Goal: Browse casually

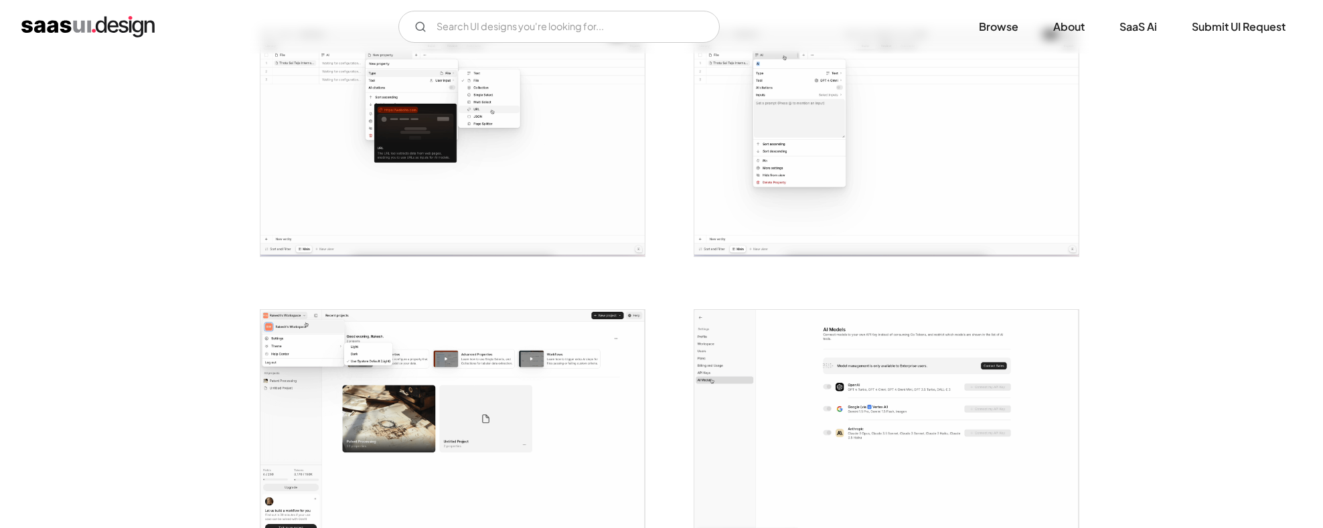
scroll to position [957, 0]
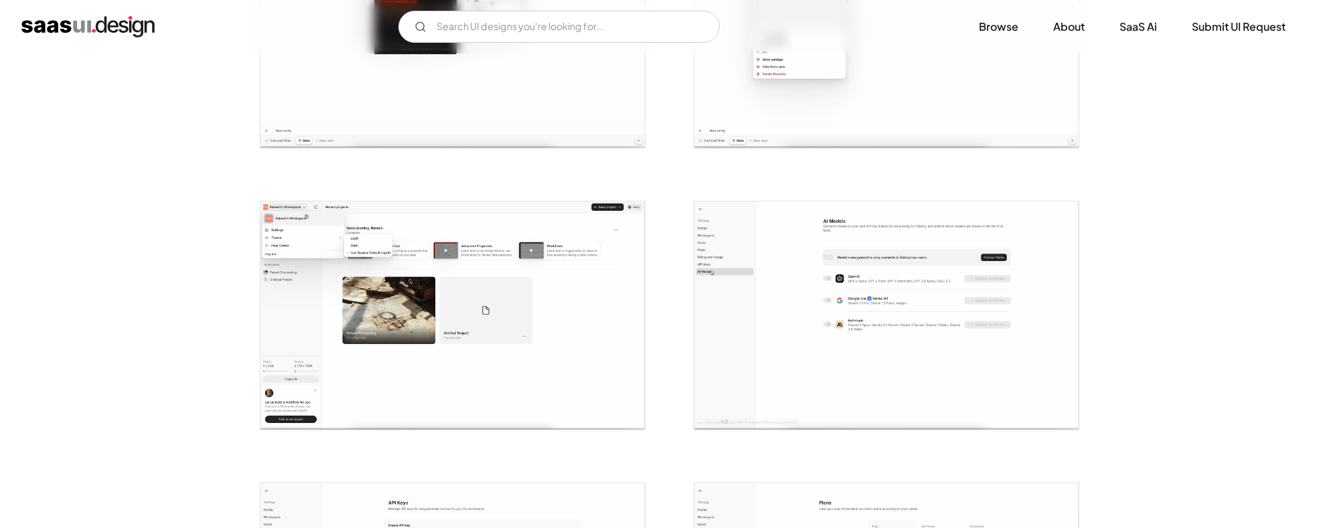
click at [119, 23] on img "home" at bounding box center [87, 26] width 133 height 21
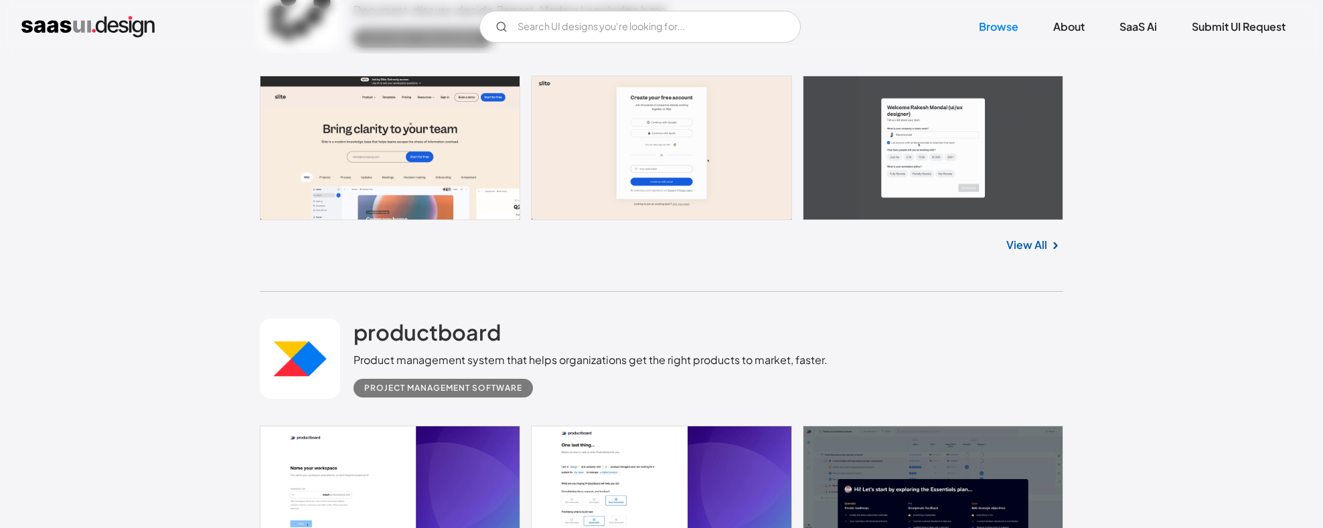
scroll to position [1933, 0]
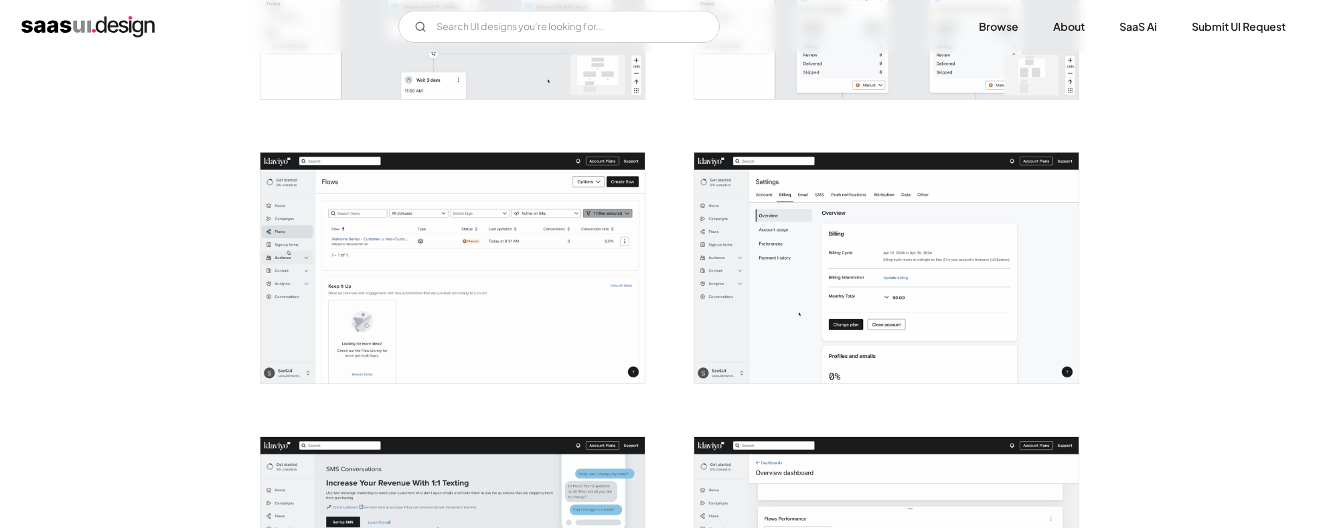
scroll to position [2730, 0]
